Goal: Obtain resource: Obtain resource

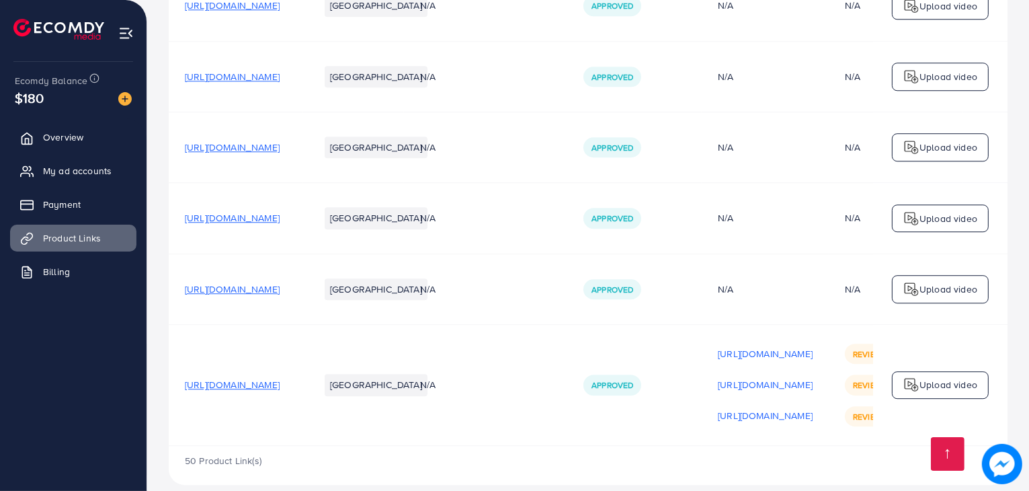
scroll to position [0, 255]
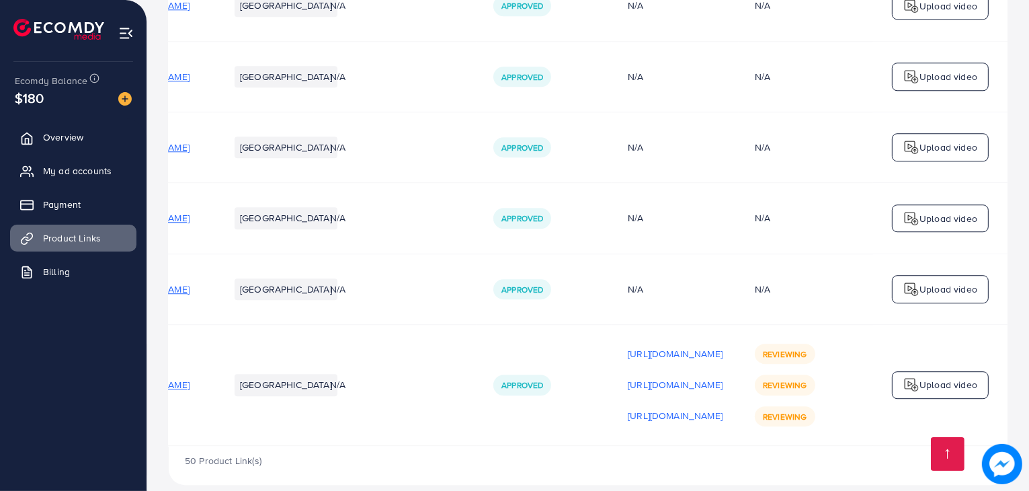
click at [628, 343] on div "[URL][DOMAIN_NAME]" at bounding box center [675, 353] width 95 height 20
click at [628, 345] on p "[URL][DOMAIN_NAME]" at bounding box center [675, 353] width 95 height 16
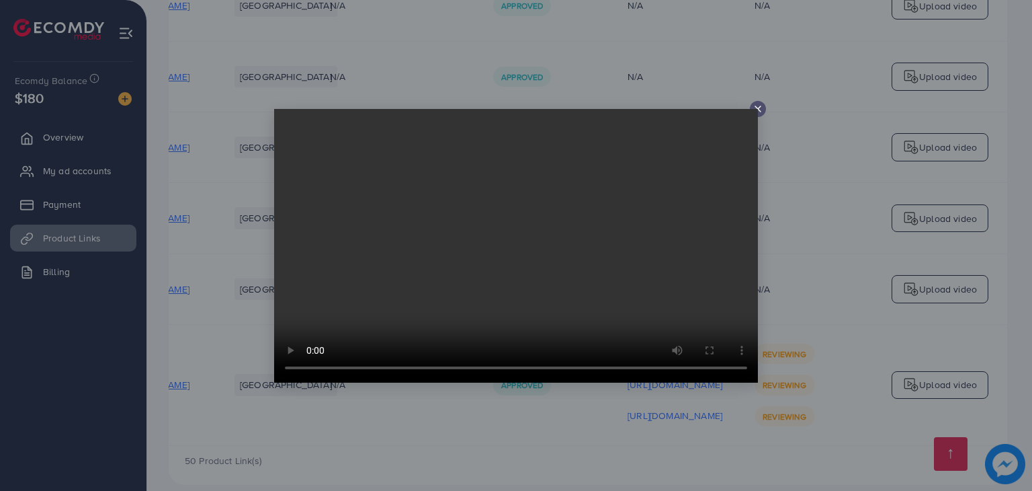
click at [759, 105] on icon at bounding box center [758, 109] width 11 height 11
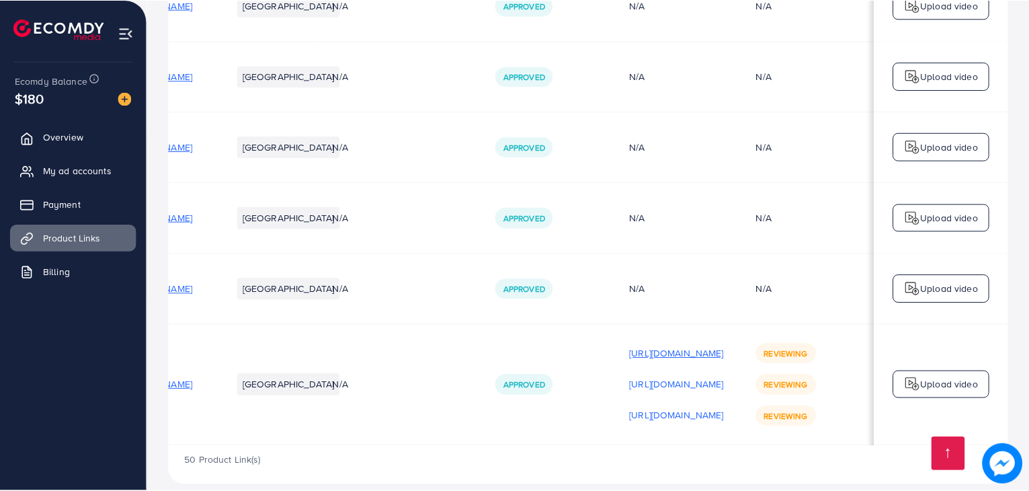
scroll to position [0, 251]
click at [628, 376] on p "[URL][DOMAIN_NAME]" at bounding box center [675, 384] width 95 height 16
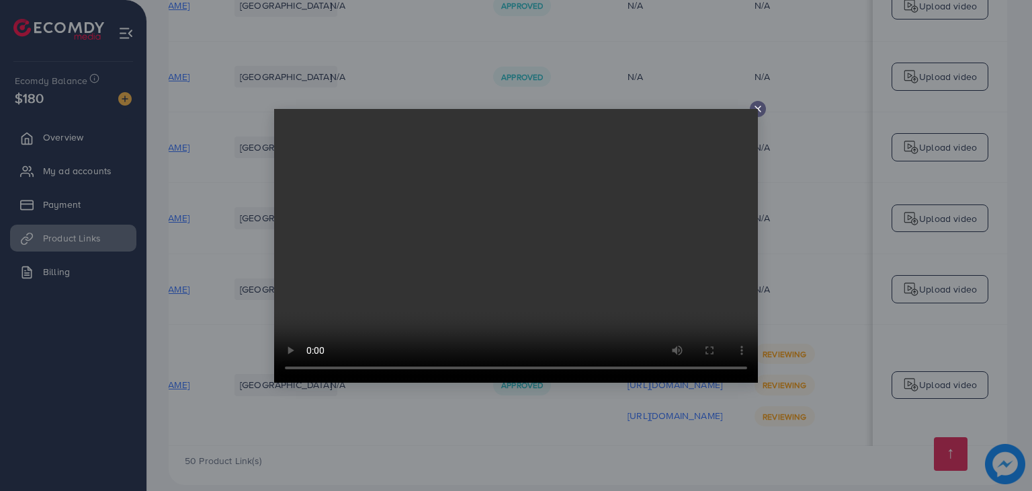
click at [809, 208] on div at bounding box center [516, 245] width 1032 height 491
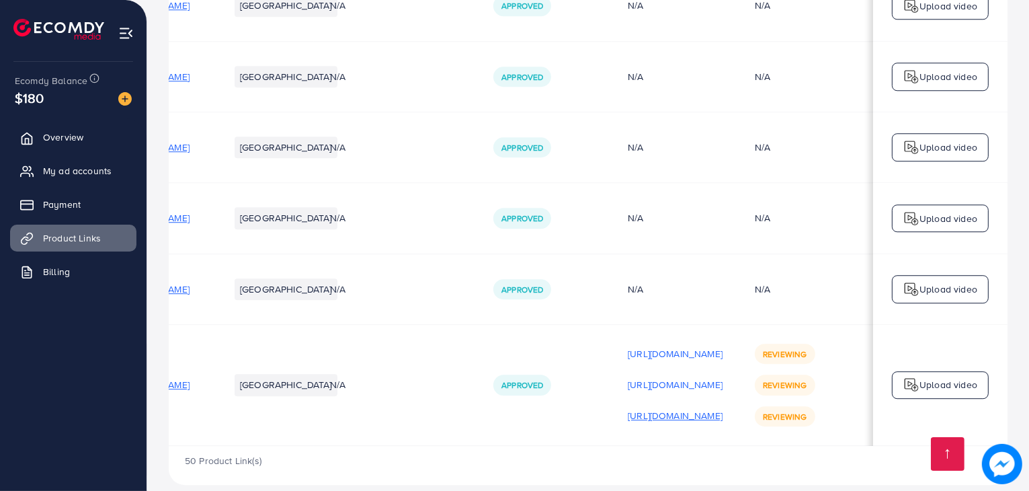
click at [636, 407] on p "[URL][DOMAIN_NAME]" at bounding box center [675, 415] width 95 height 16
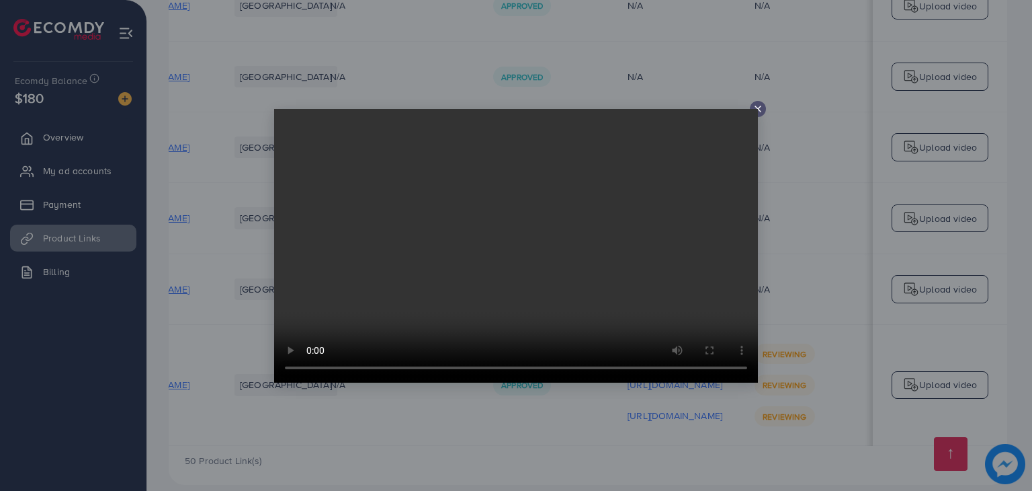
click at [759, 108] on line at bounding box center [757, 108] width 5 height 5
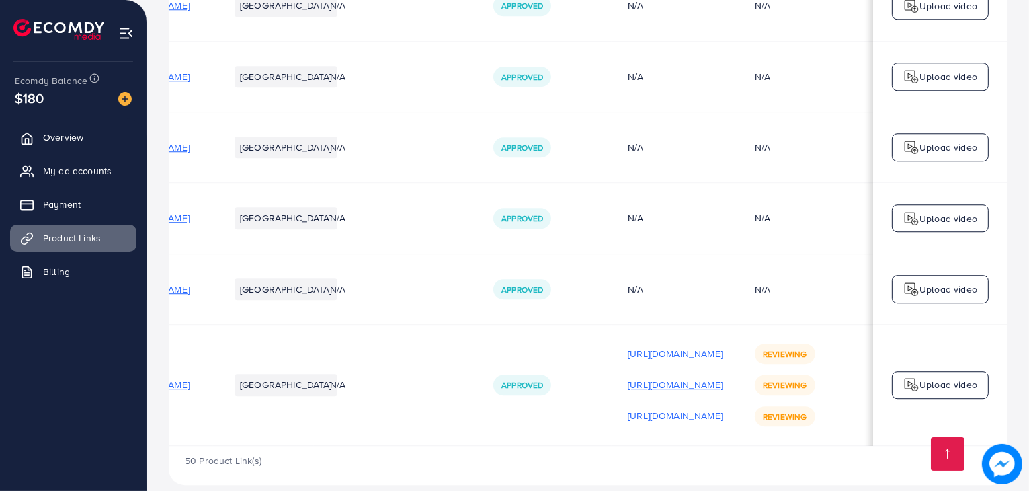
click at [628, 376] on p "[URL][DOMAIN_NAME]" at bounding box center [675, 384] width 95 height 16
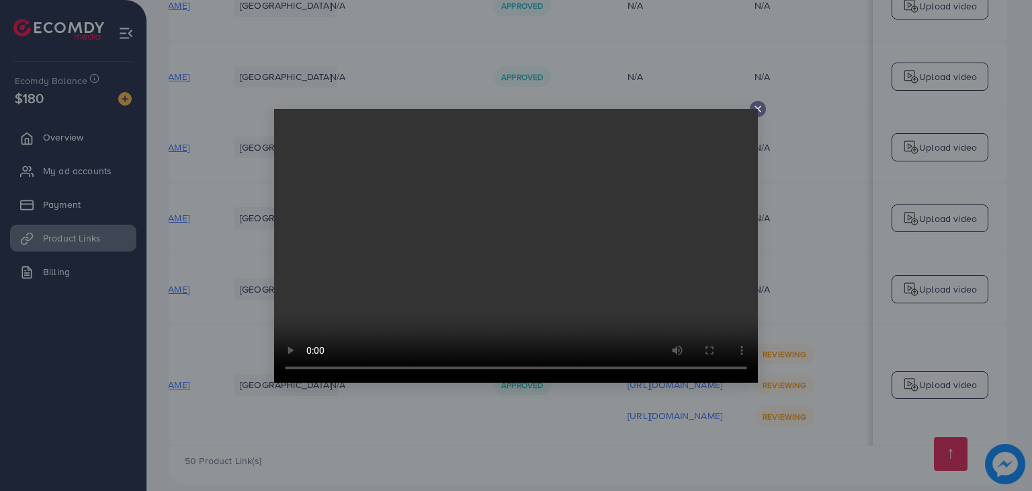
click at [760, 106] on line at bounding box center [757, 108] width 5 height 5
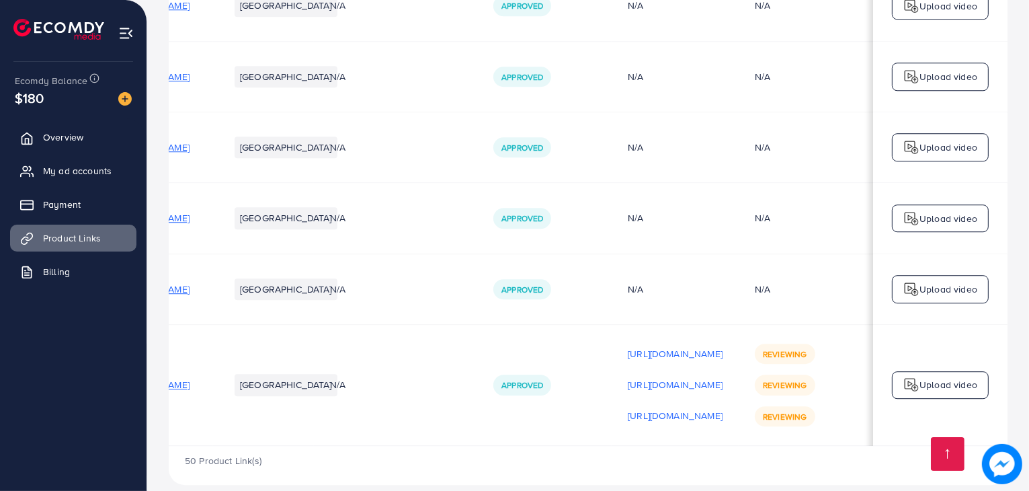
scroll to position [0, 255]
